Goal: Information Seeking & Learning: Learn about a topic

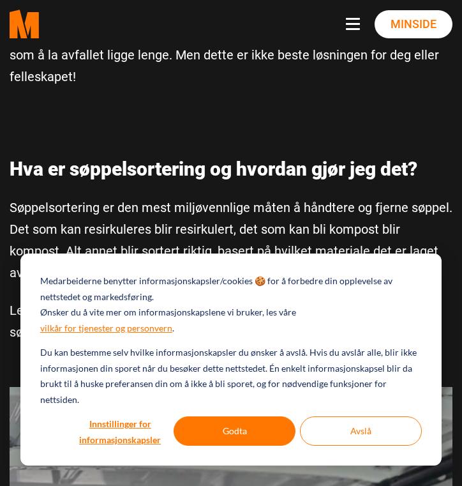
scroll to position [749, 0]
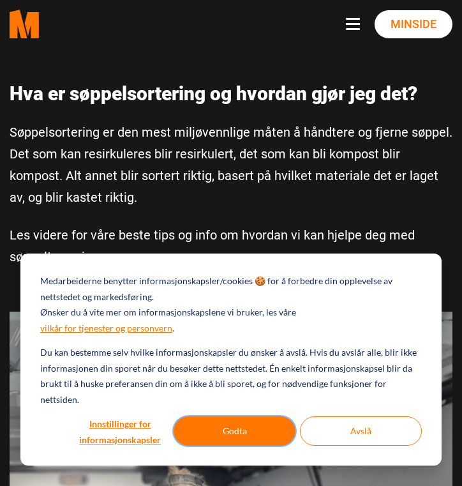
click at [209, 436] on button "Godta" at bounding box center [235, 430] width 122 height 29
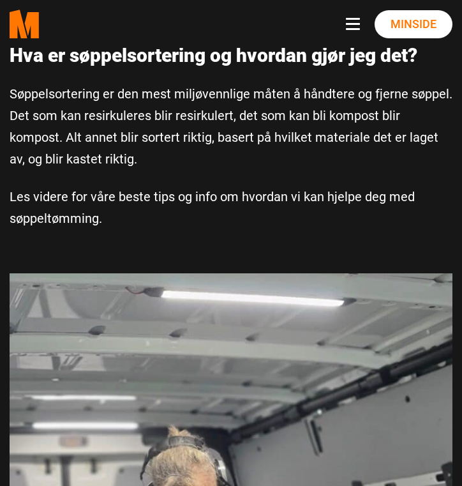
scroll to position [0, 0]
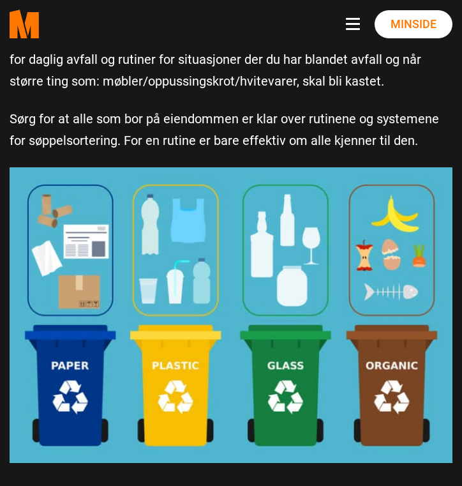
scroll to position [6853, 0]
click at [234, 284] on img at bounding box center [231, 315] width 443 height 296
click at [172, 229] on img at bounding box center [231, 315] width 443 height 296
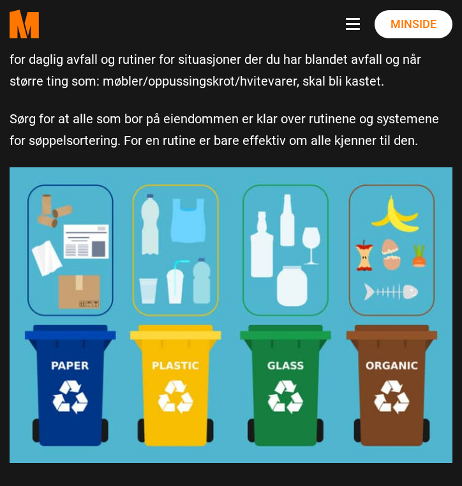
click at [172, 229] on img at bounding box center [231, 315] width 443 height 296
click at [200, 240] on img at bounding box center [231, 315] width 443 height 296
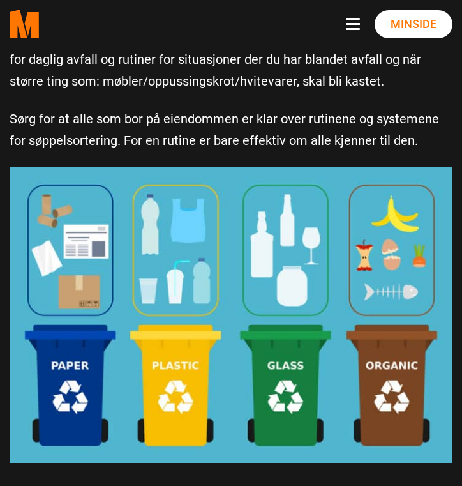
click at [200, 240] on img at bounding box center [231, 315] width 443 height 296
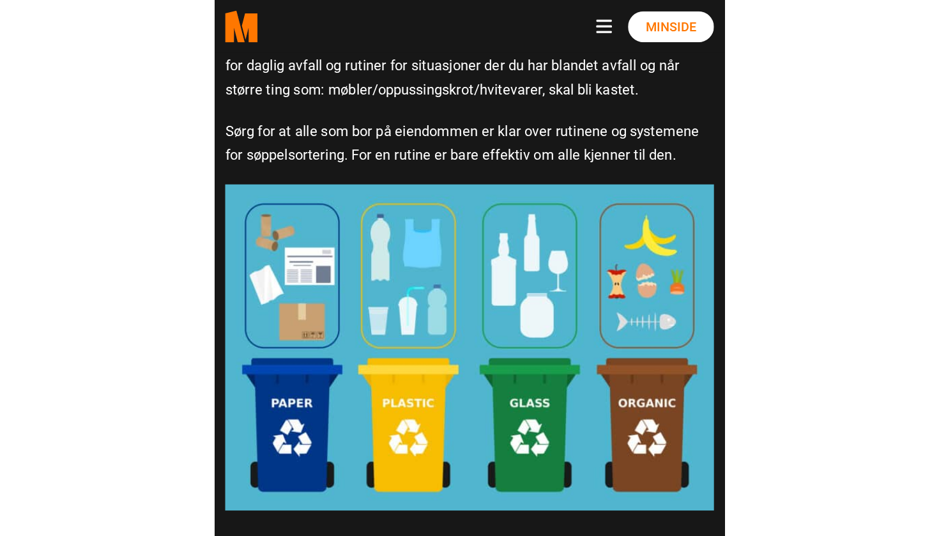
scroll to position [6639, 0]
